Goal: Complete application form

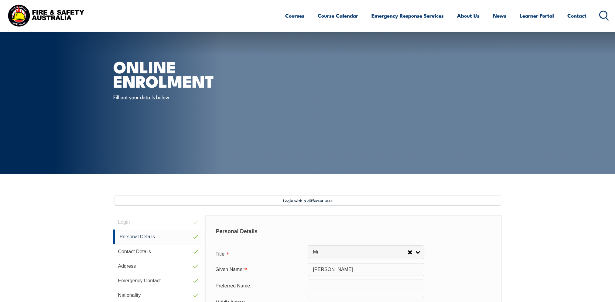
select select "Mr"
select select "M"
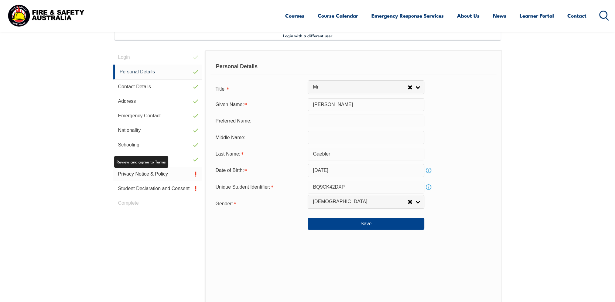
click at [154, 175] on link "Privacy Notice & Policy" at bounding box center [157, 174] width 89 height 15
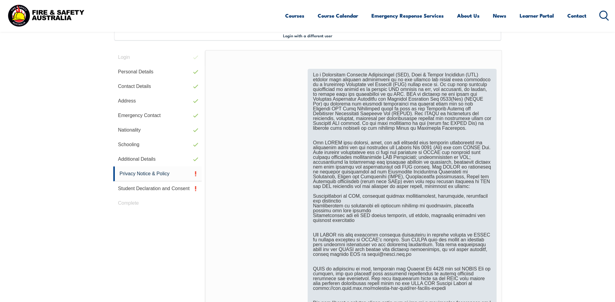
scroll to position [317, 0]
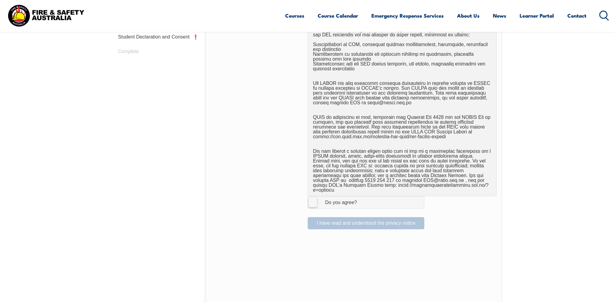
click at [316, 199] on label "I Agree Do you agree?" at bounding box center [366, 202] width 117 height 12
click at [362, 199] on input "I Agree Do you agree?" at bounding box center [367, 203] width 10 height 12
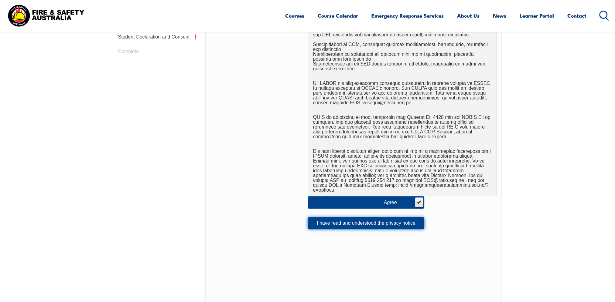
click at [393, 219] on button "I have read and understood the privacy notice" at bounding box center [366, 223] width 117 height 12
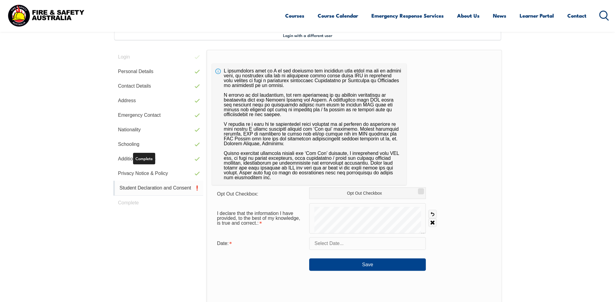
scroll to position [165, 0]
click at [341, 244] on input "text" at bounding box center [367, 244] width 117 height 13
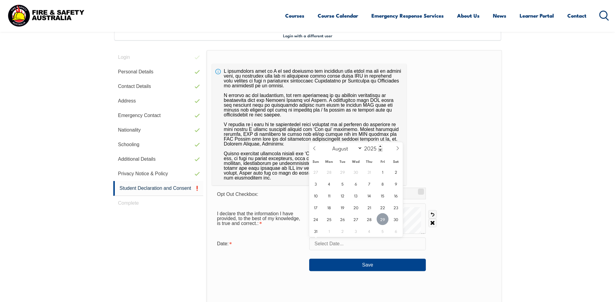
click at [382, 220] on span "29" at bounding box center [383, 219] width 12 height 12
type input "[DATE]"
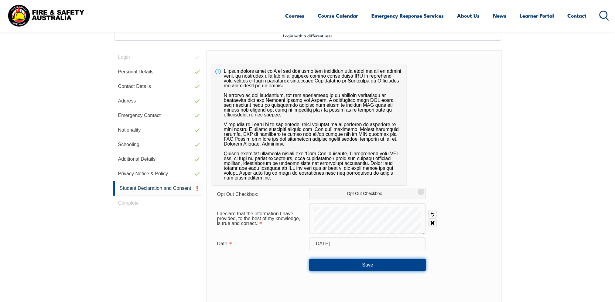
click at [360, 262] on button "Save" at bounding box center [367, 265] width 117 height 12
